Goal: Task Accomplishment & Management: Manage account settings

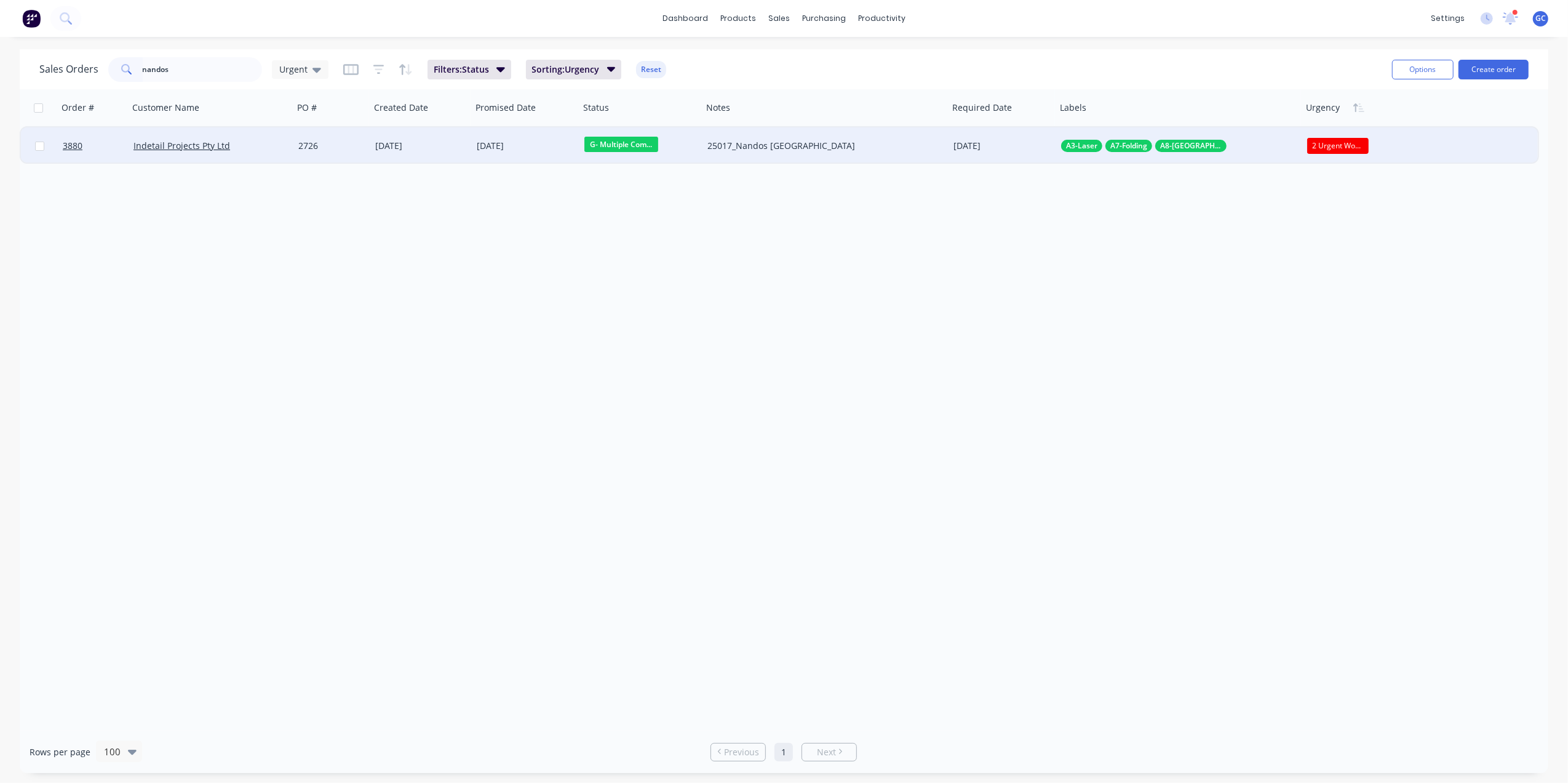
type input "nandos"
click at [279, 138] on div "Indetail Projects Pty Ltd" at bounding box center [212, 146] width 165 height 37
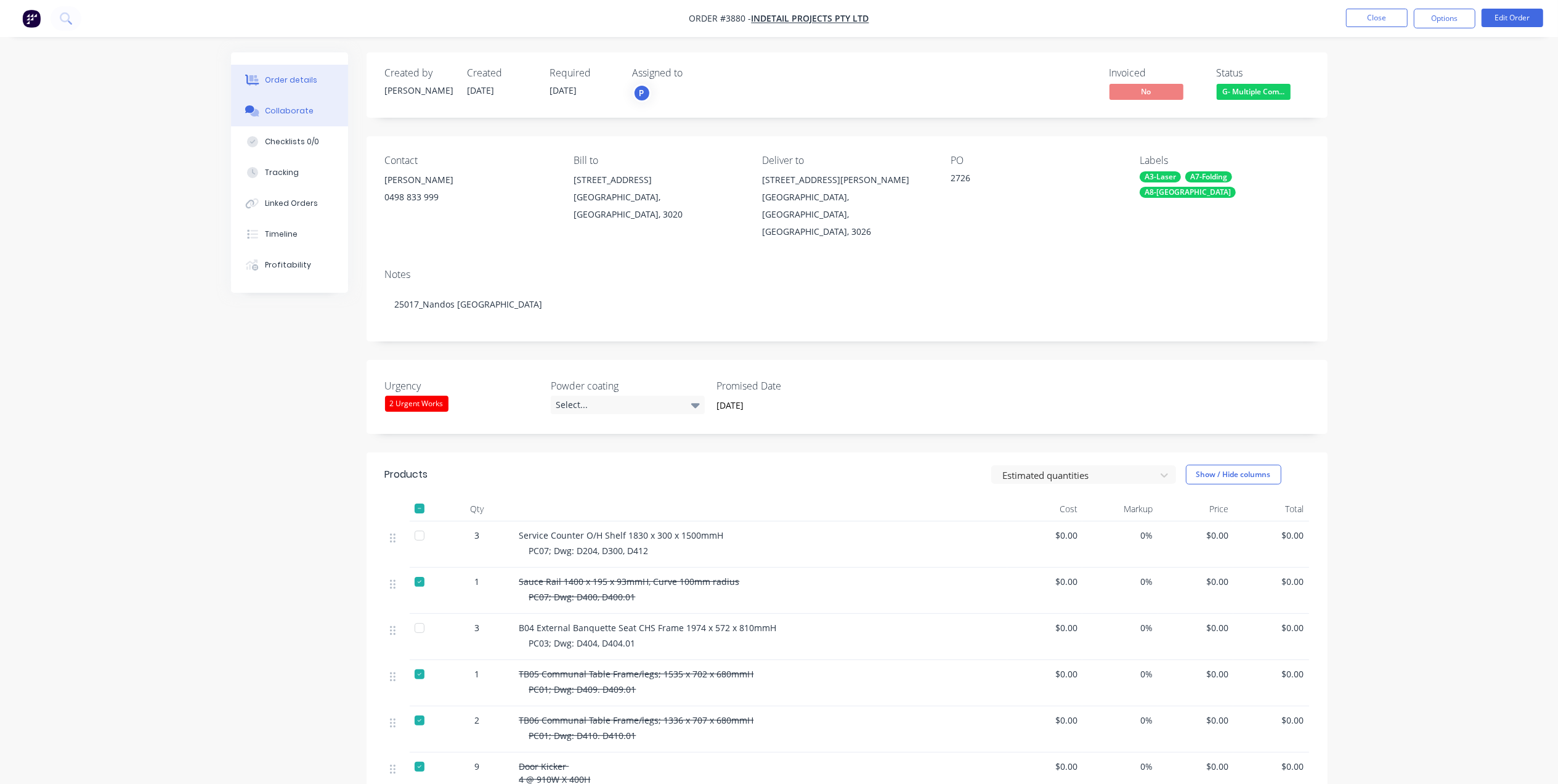
click at [287, 105] on div "Collaborate" at bounding box center [289, 111] width 49 height 11
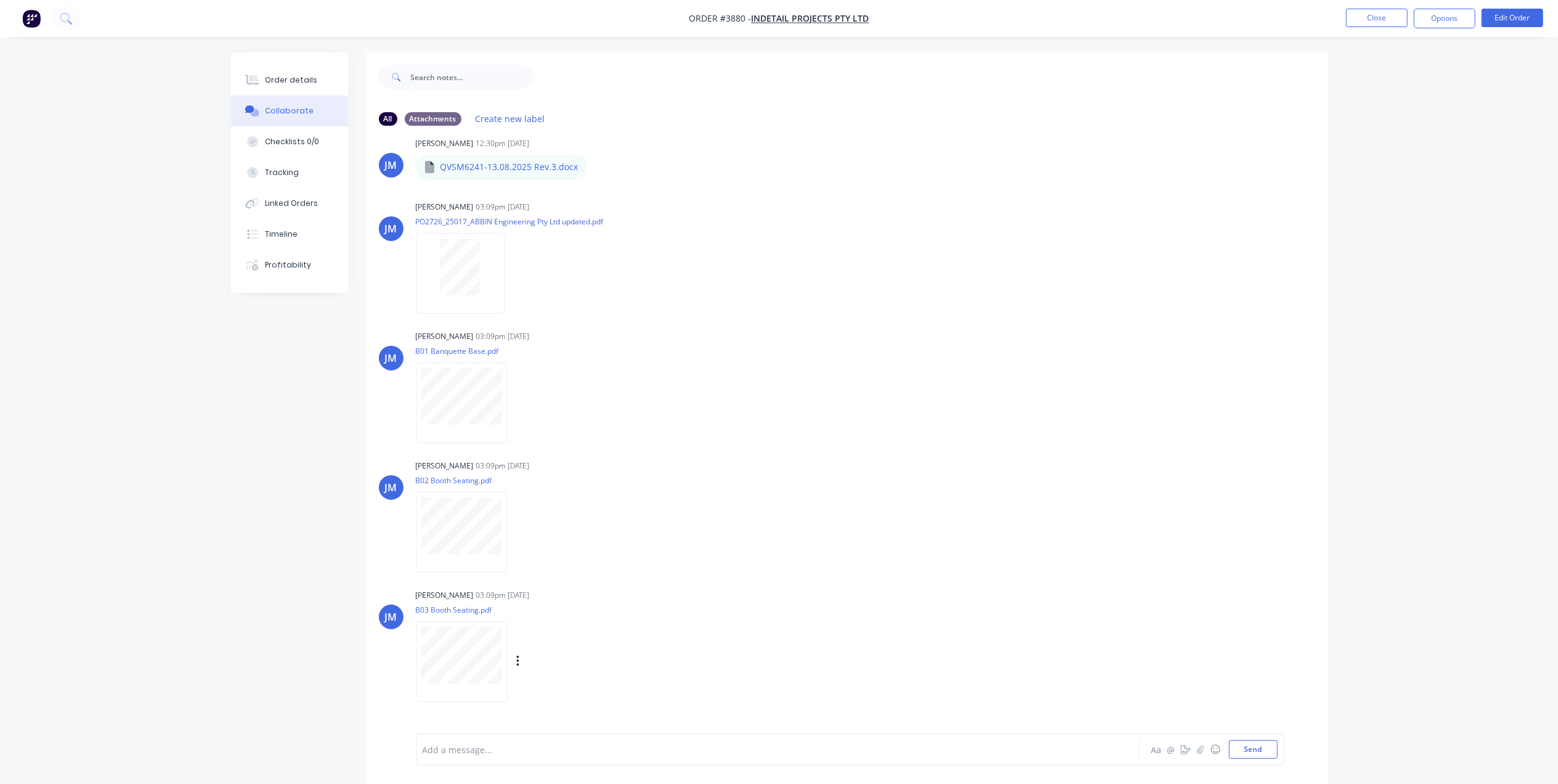
scroll to position [67, 0]
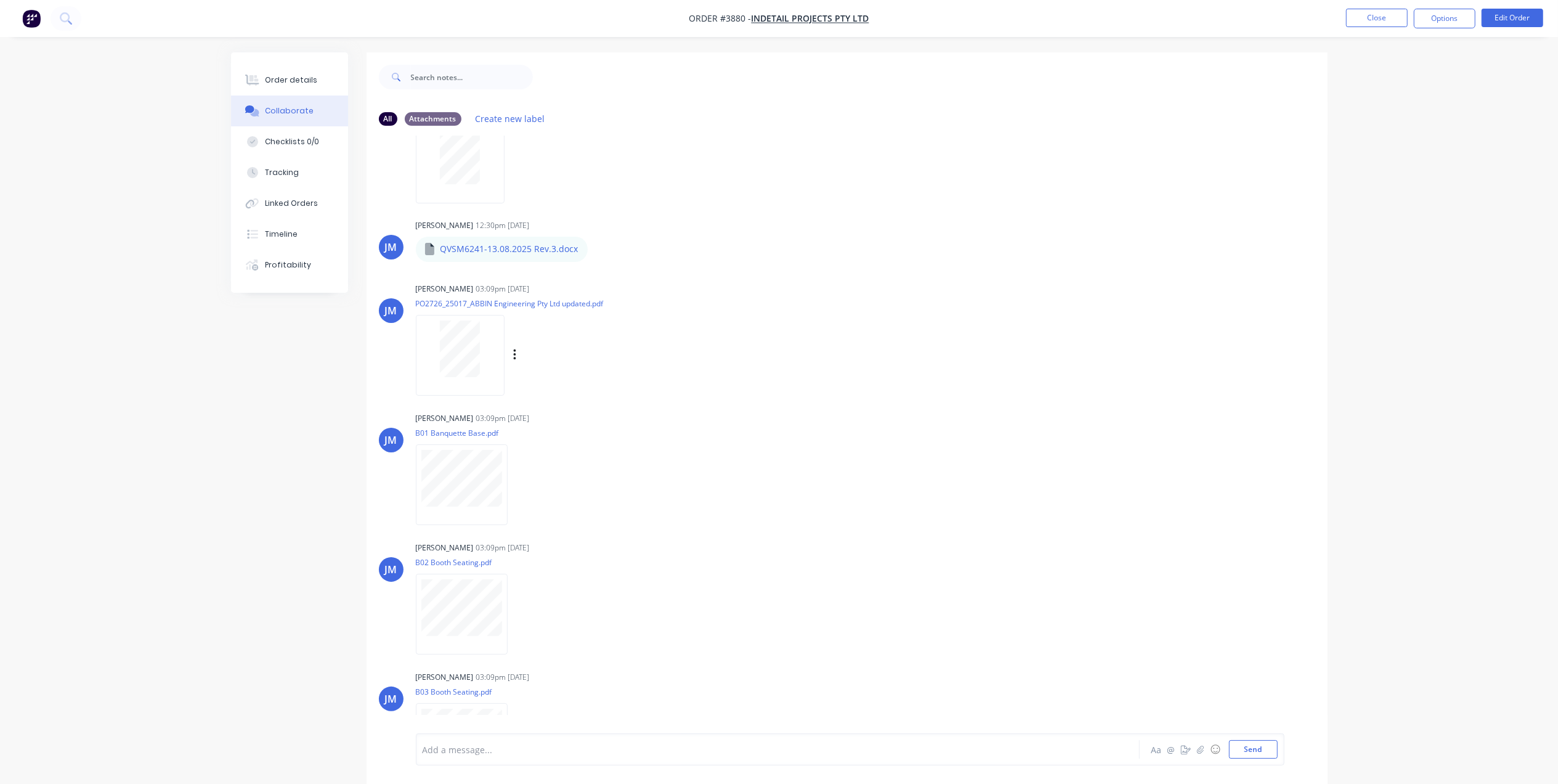
click at [484, 336] on div at bounding box center [460, 348] width 77 height 56
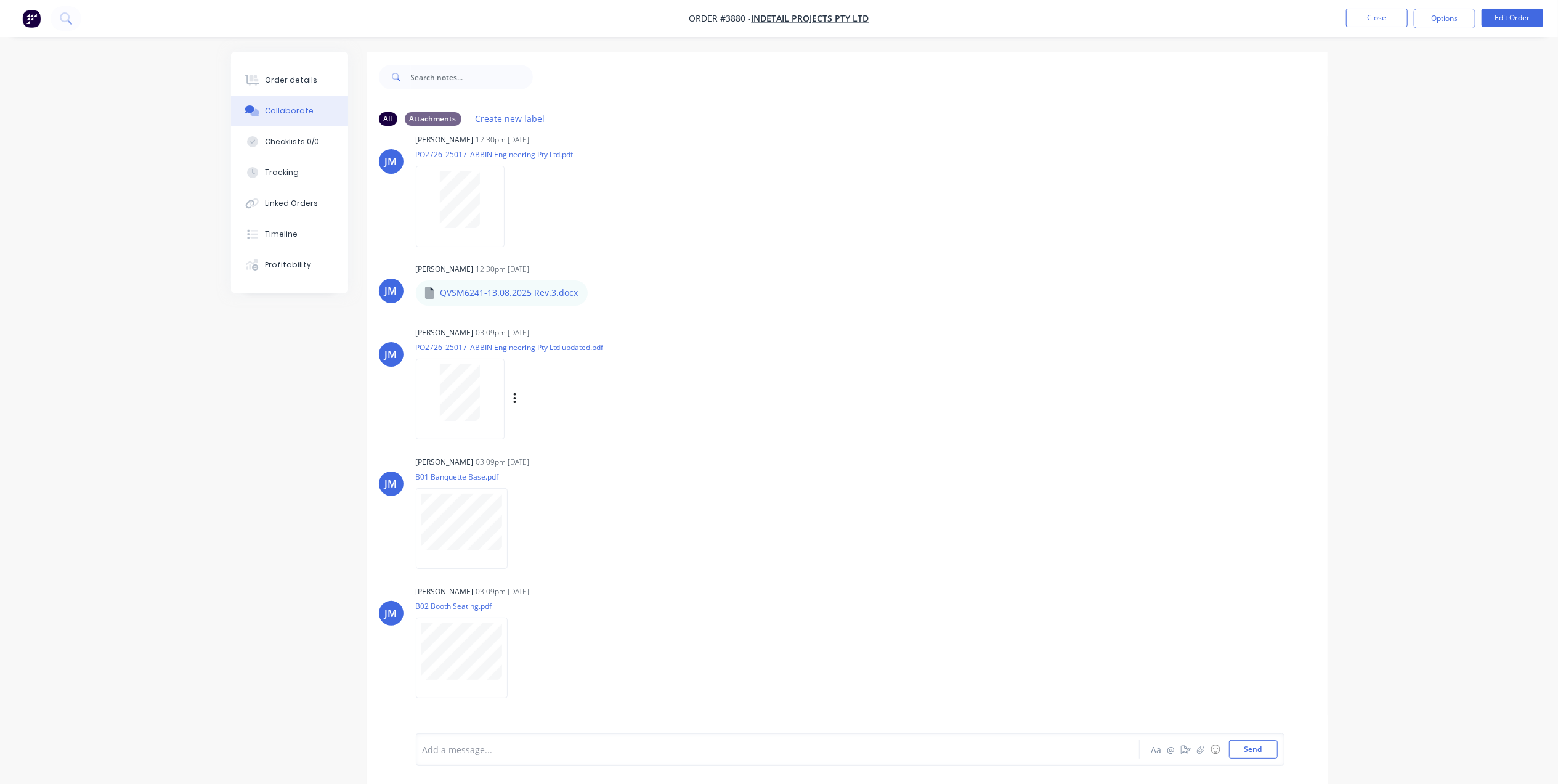
scroll to position [0, 0]
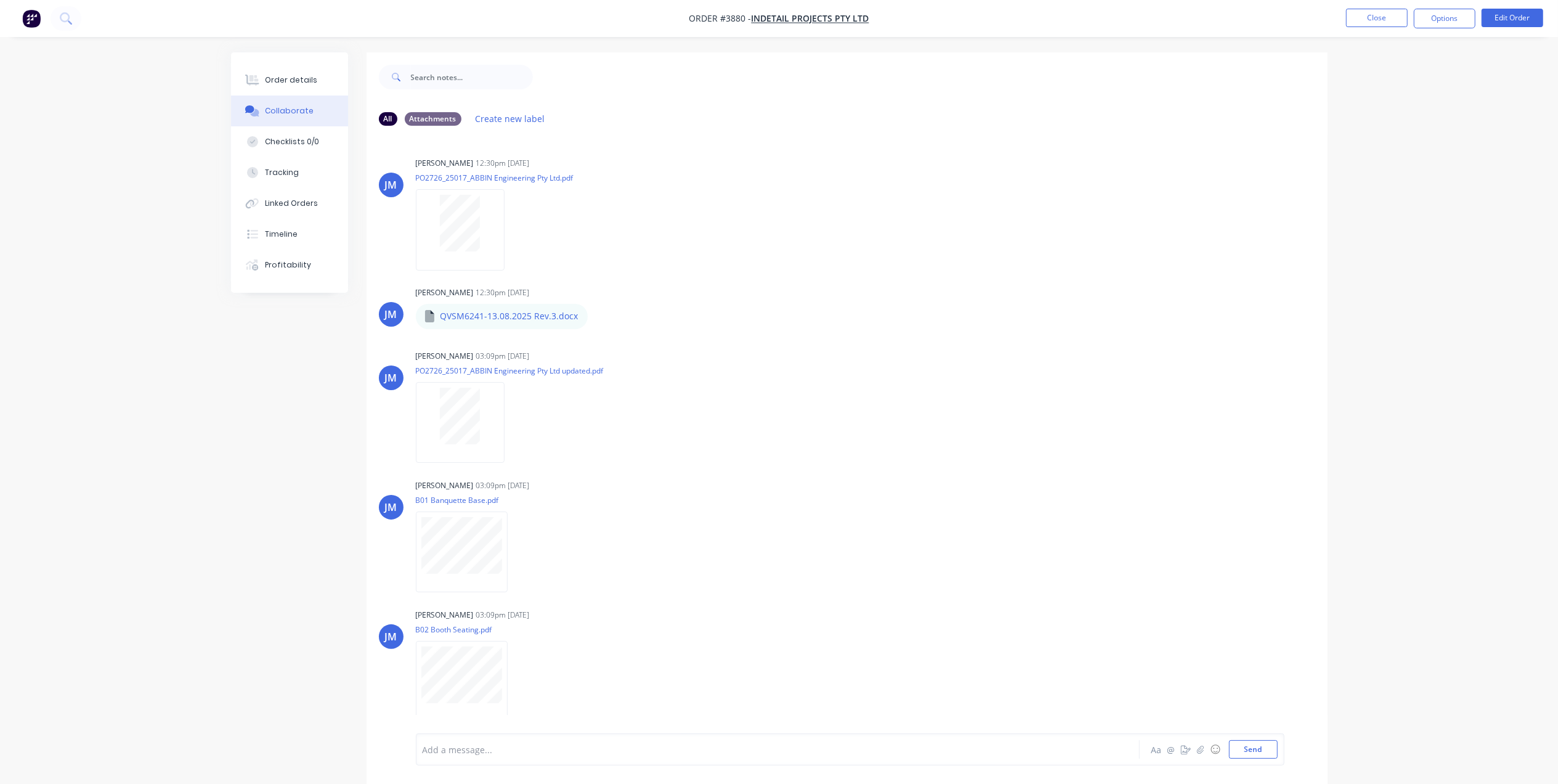
click at [1356, 6] on nav "Order #3880 - Indetail Projects Pty Ltd Close Options Edit Order" at bounding box center [779, 19] width 1558 height 37
click at [1372, 16] on button "Close" at bounding box center [1377, 18] width 62 height 19
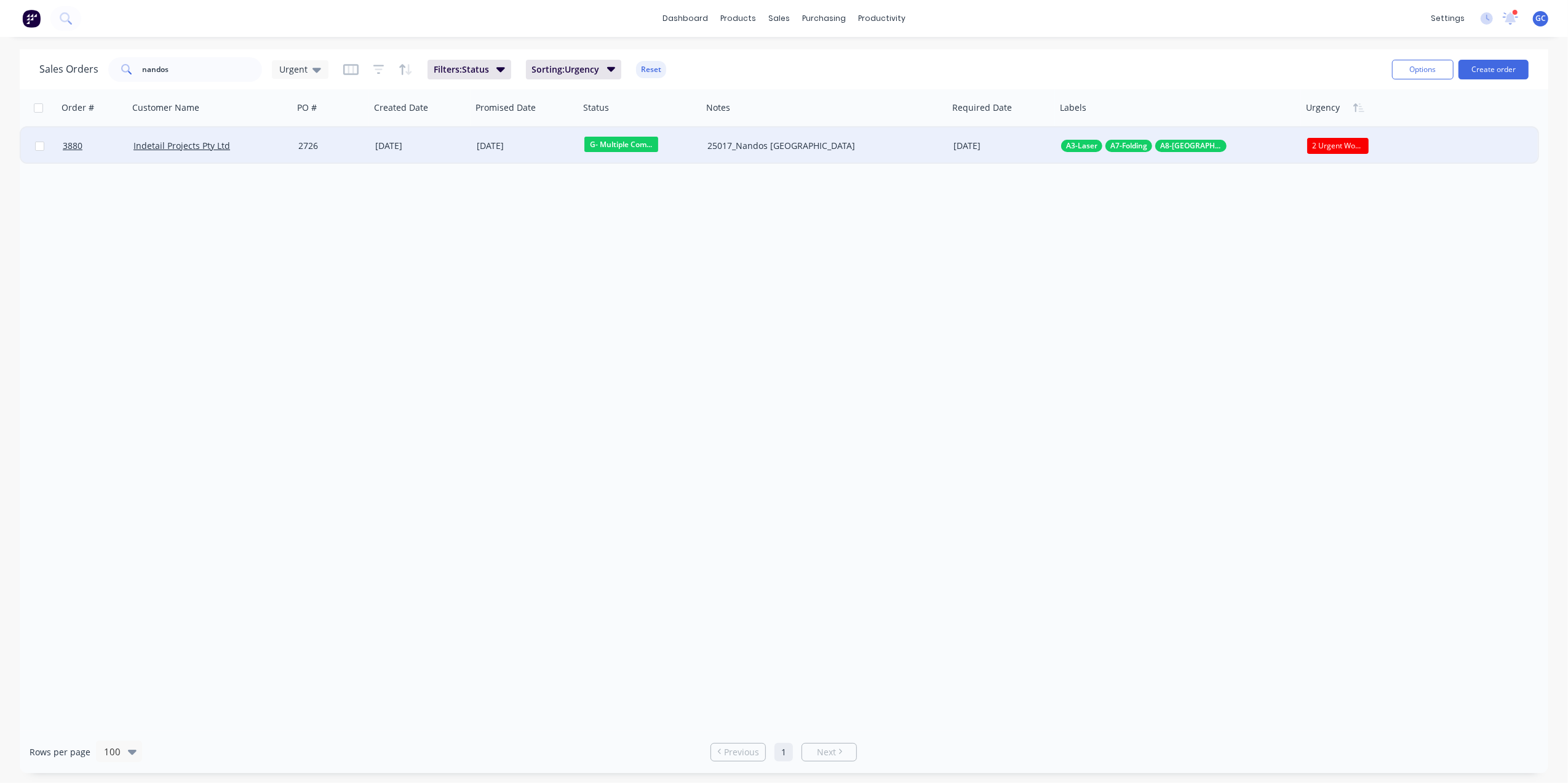
click at [261, 136] on div "Indetail Projects Pty Ltd" at bounding box center [212, 146] width 165 height 37
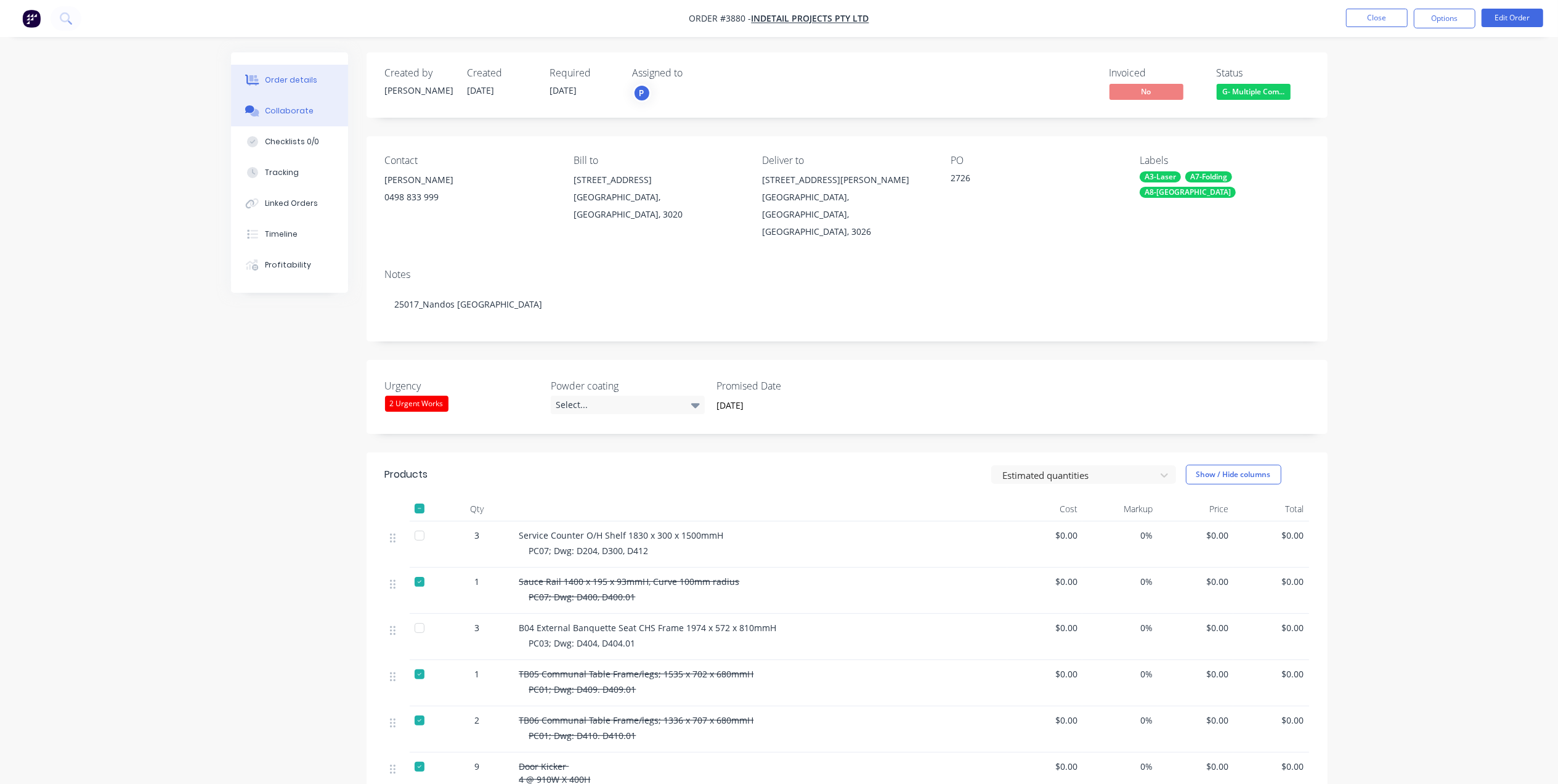
click at [301, 104] on button "Collaborate" at bounding box center [289, 111] width 117 height 31
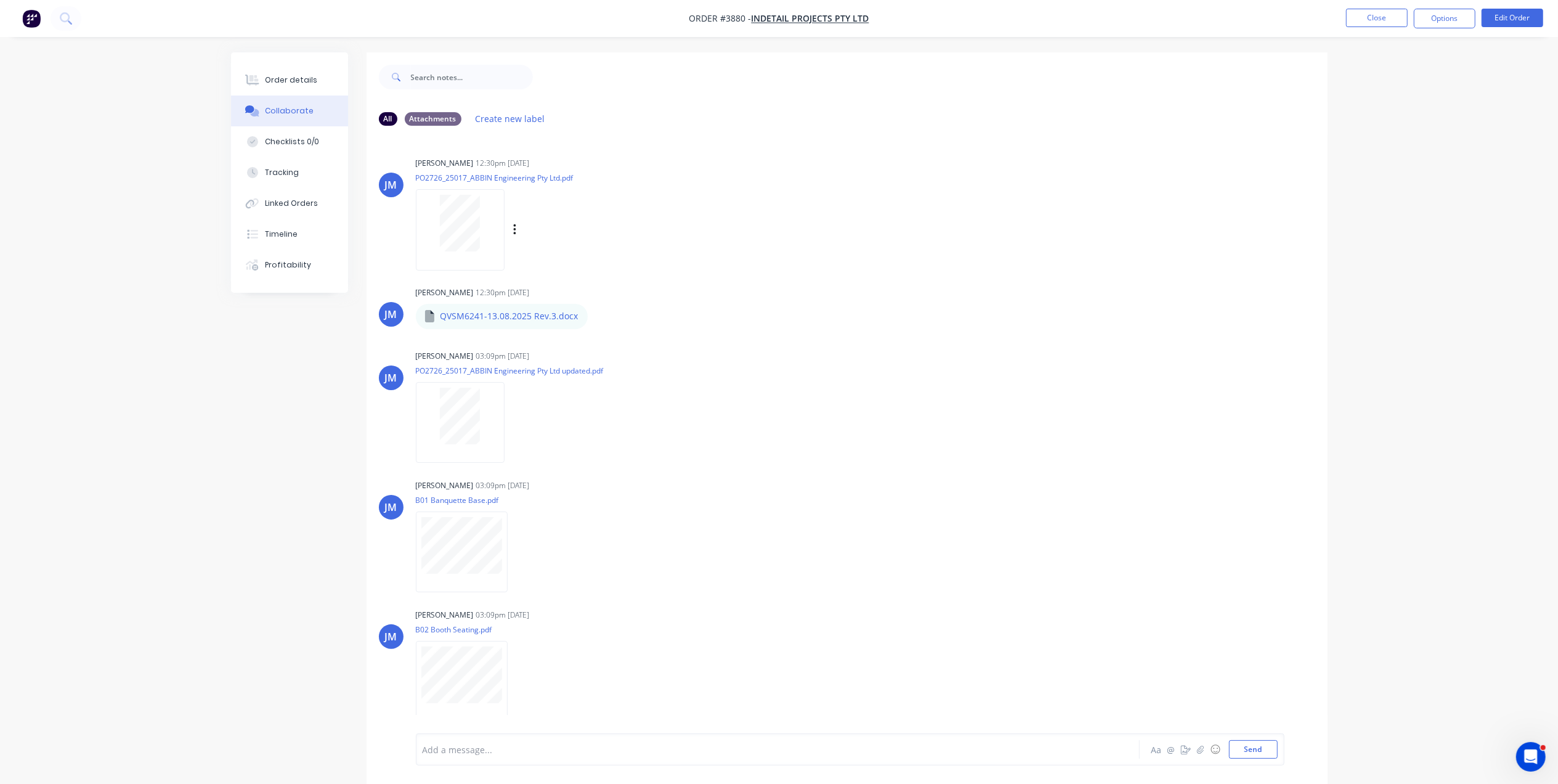
click at [487, 228] on div at bounding box center [460, 223] width 77 height 56
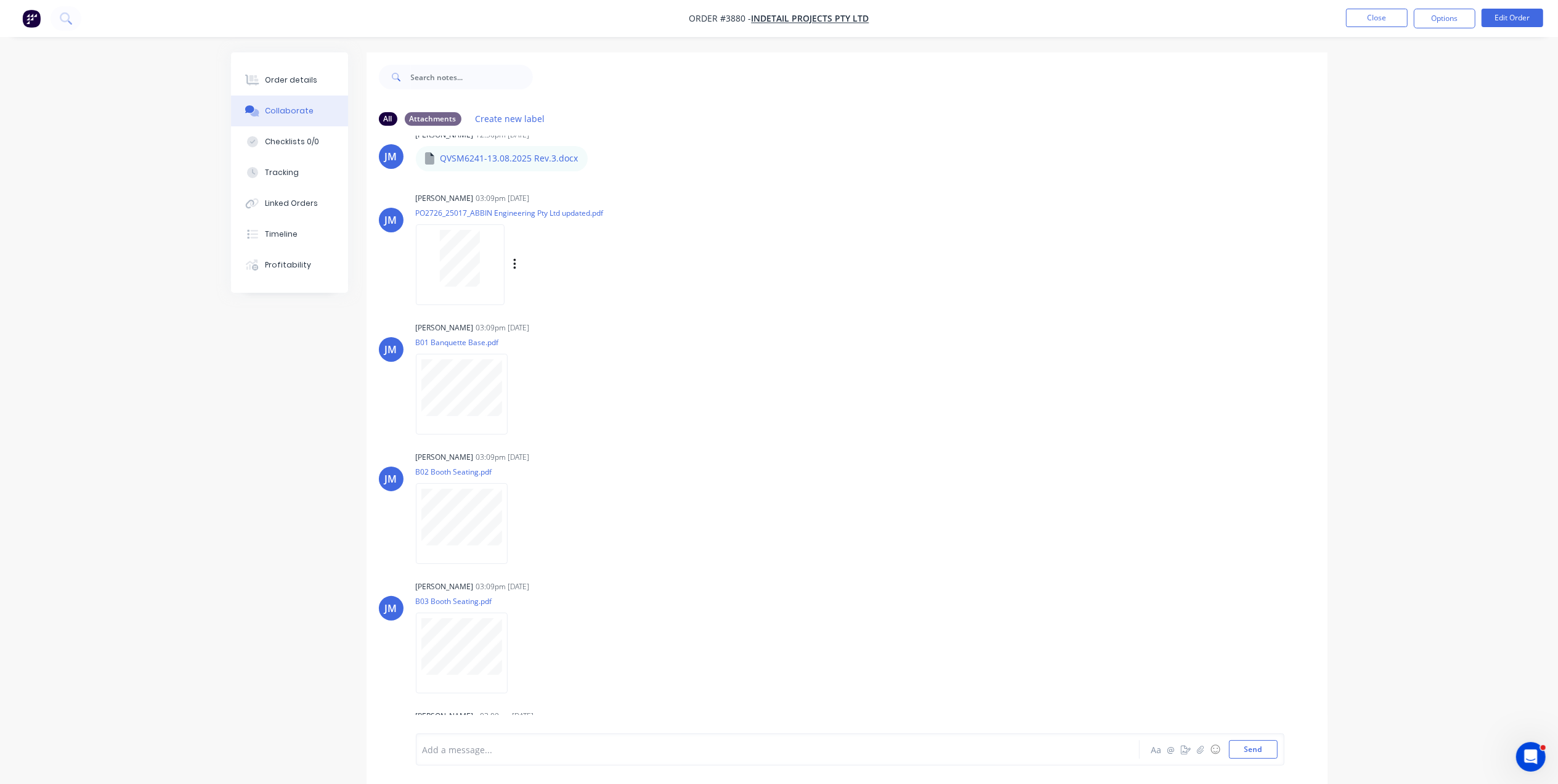
scroll to position [314, 0]
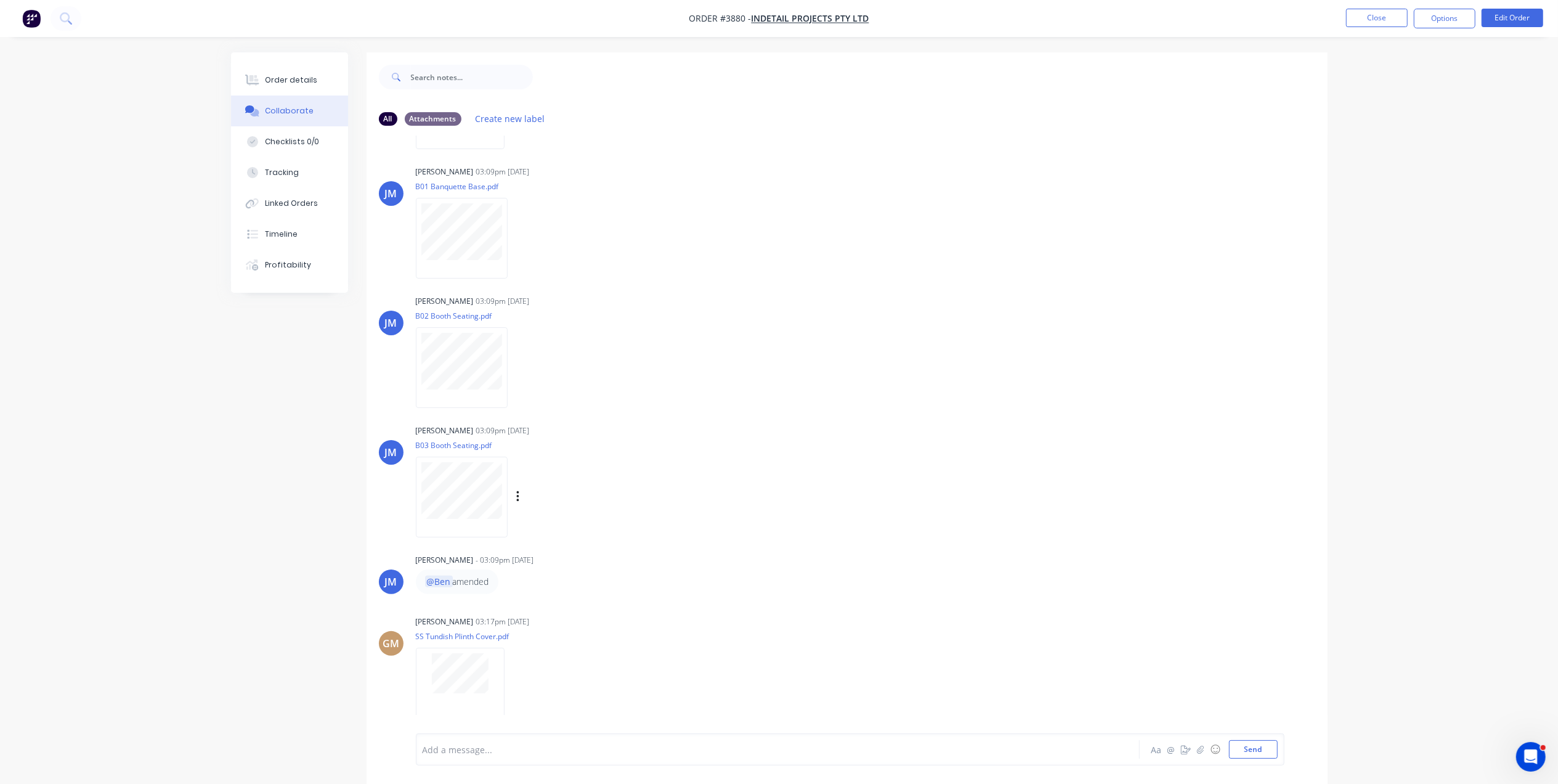
click at [477, 457] on div at bounding box center [462, 496] width 92 height 80
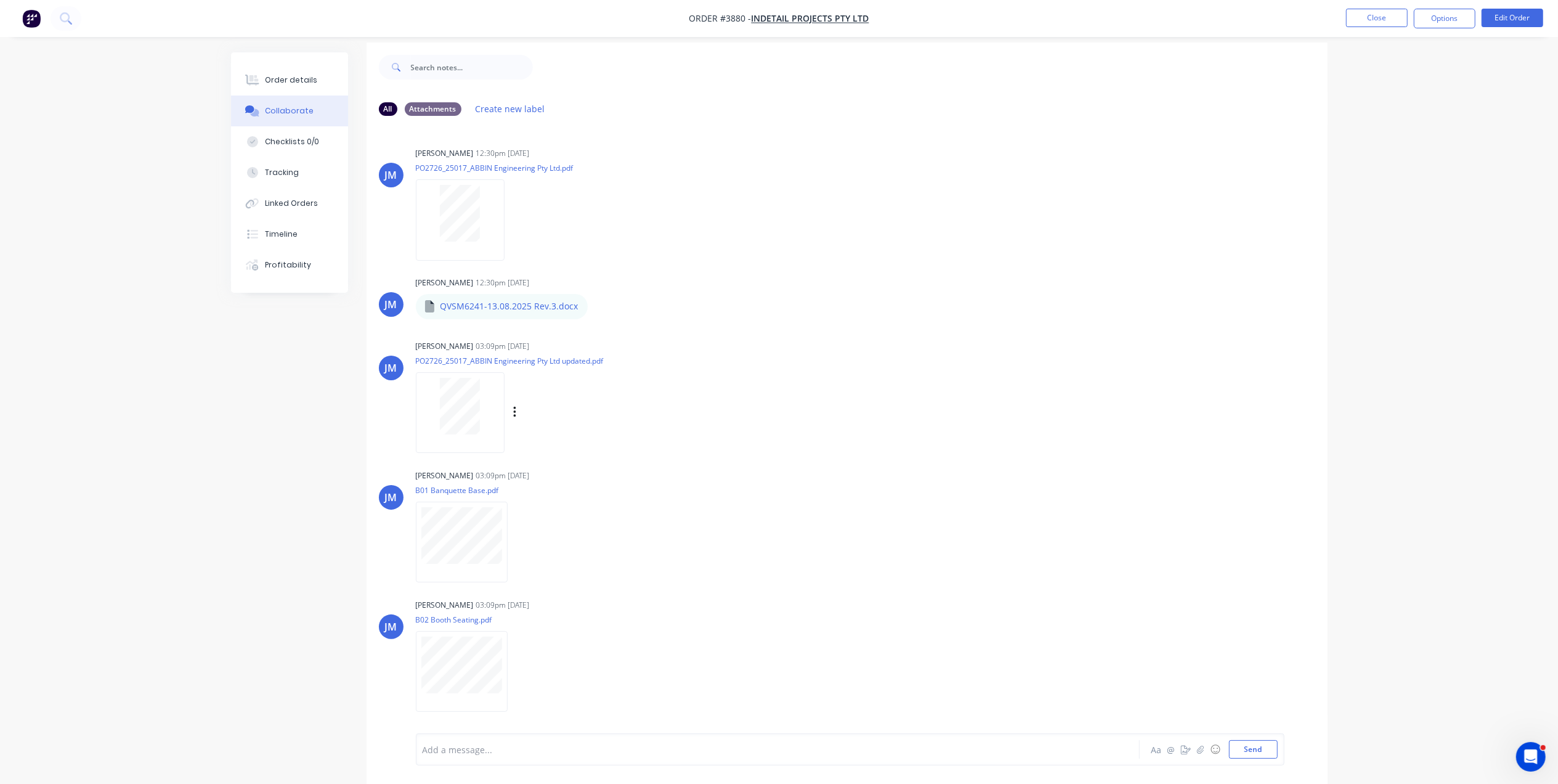
scroll to position [0, 0]
